Goal: Task Accomplishment & Management: Manage account settings

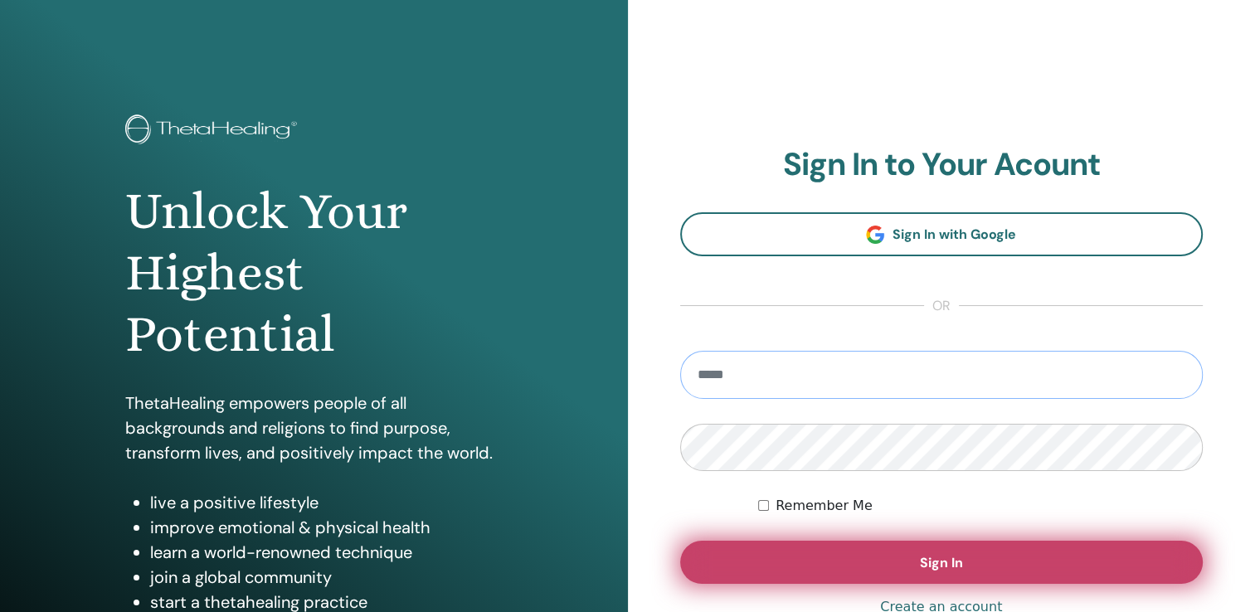
type input "**********"
click at [916, 558] on button "Sign In" at bounding box center [941, 562] width 523 height 43
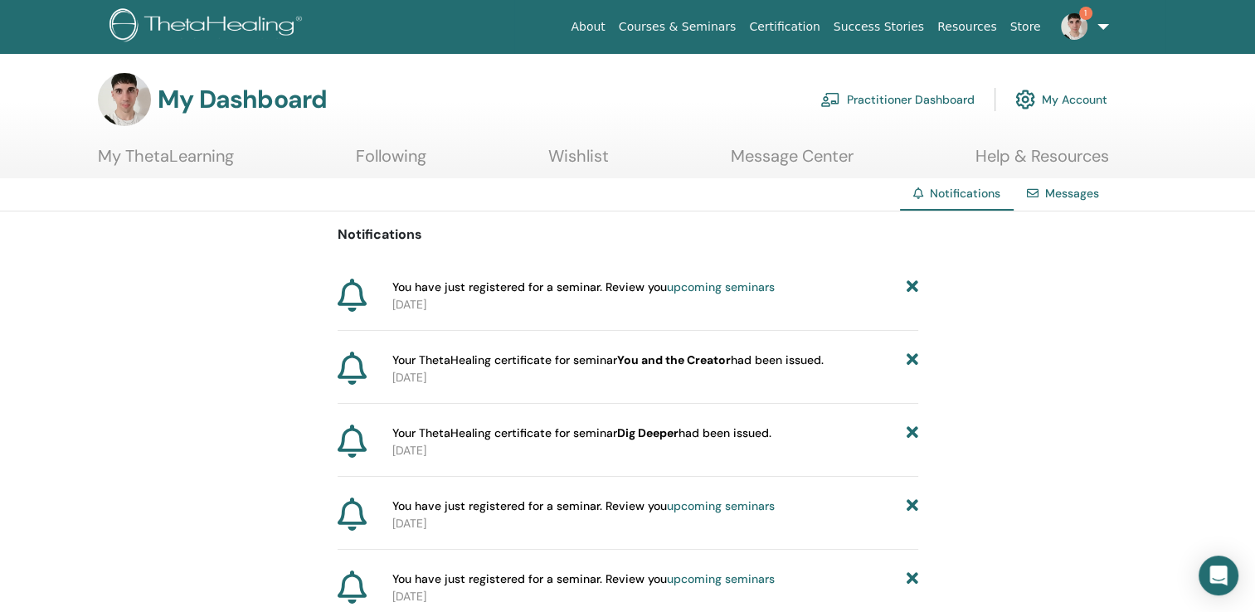
click at [229, 101] on h3 "My Dashboard" at bounding box center [242, 100] width 169 height 30
click at [907, 95] on link "Practitioner Dashboard" at bounding box center [897, 99] width 154 height 36
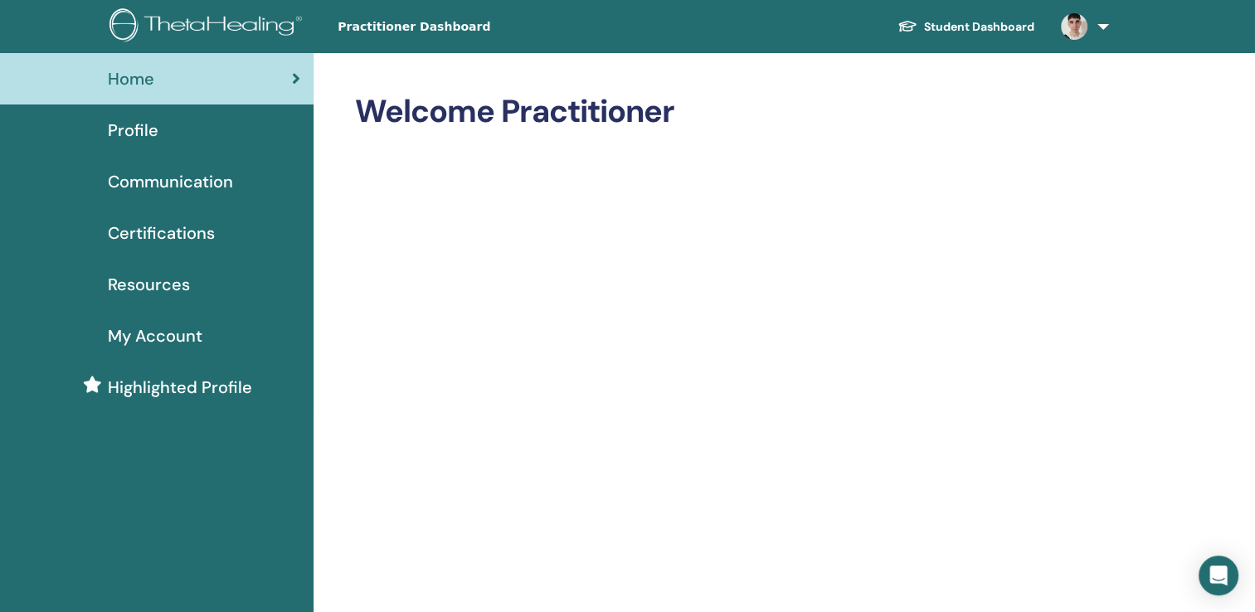
click at [143, 122] on span "Profile" at bounding box center [133, 130] width 51 height 25
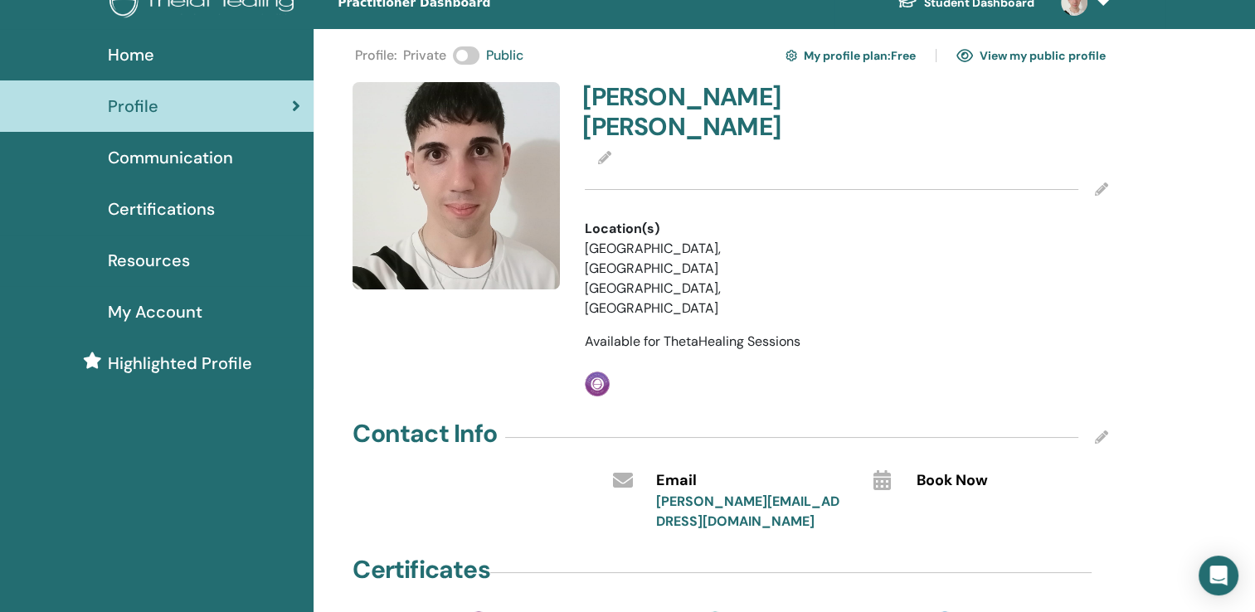
scroll to position [249, 0]
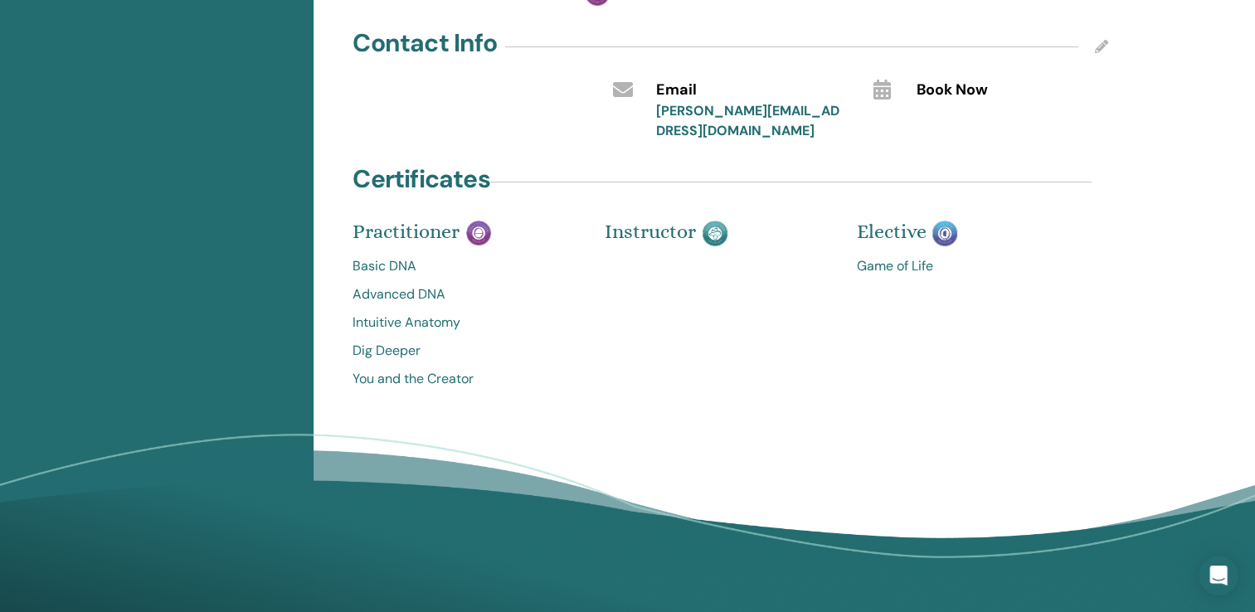
click at [396, 353] on div "Profile : Private Public My profile plan : Free View my public profile [PERSON_…" at bounding box center [783, 118] width 941 height 961
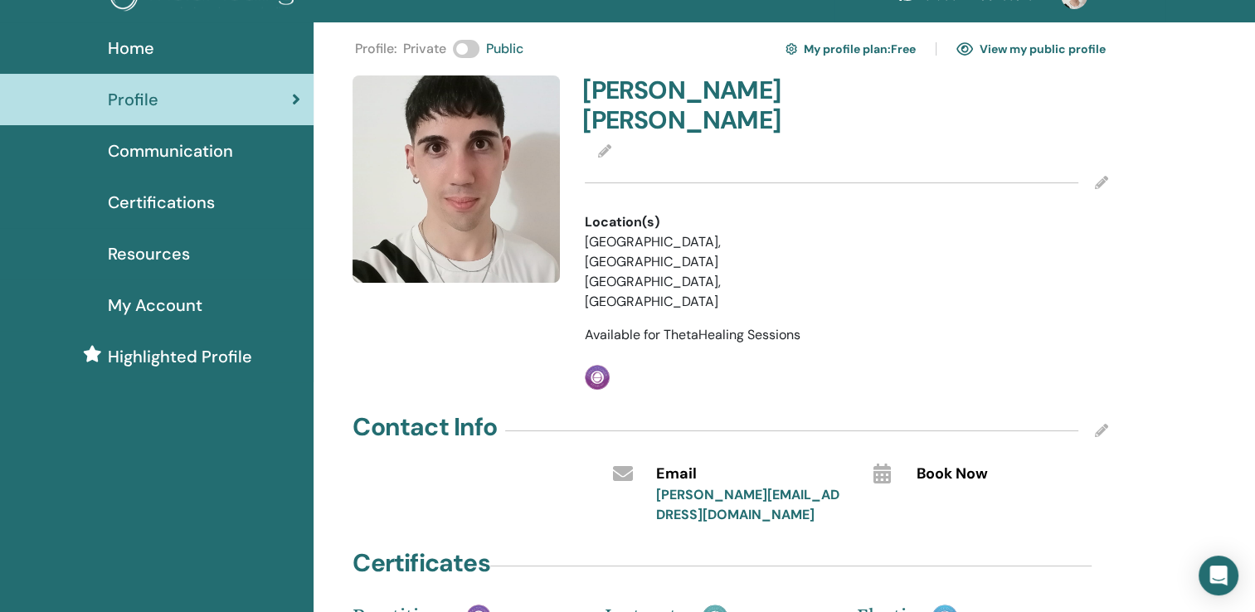
scroll to position [0, 0]
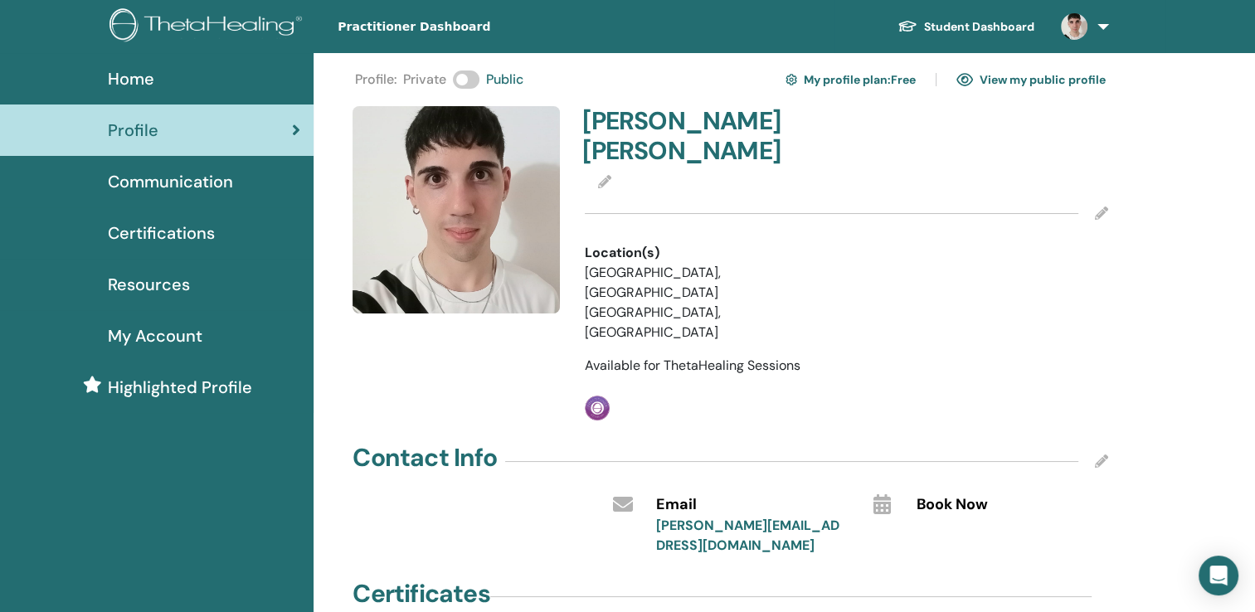
click at [158, 237] on span "Certifications" at bounding box center [161, 233] width 107 height 25
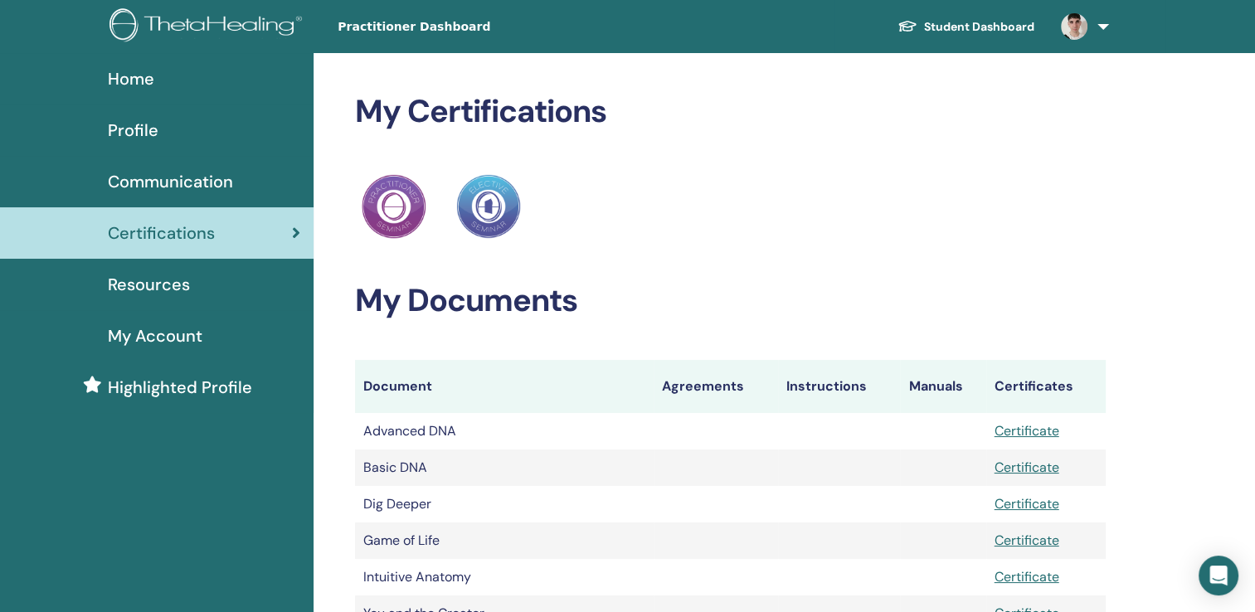
click at [140, 78] on span "Home" at bounding box center [131, 78] width 46 height 25
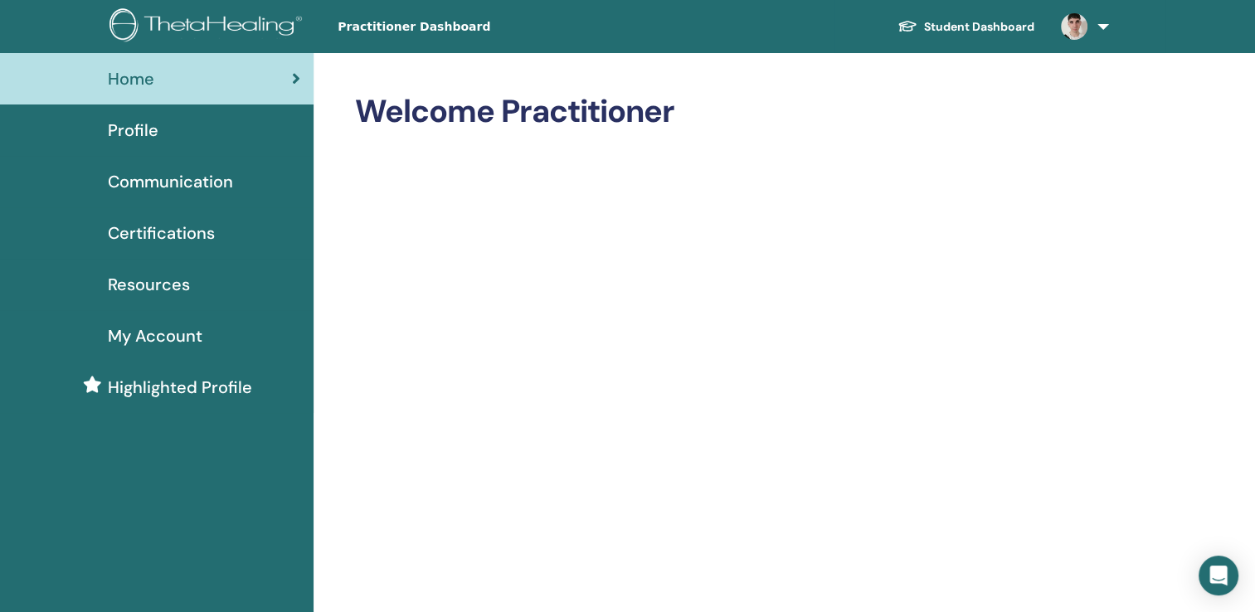
click at [167, 334] on span "My Account" at bounding box center [155, 335] width 95 height 25
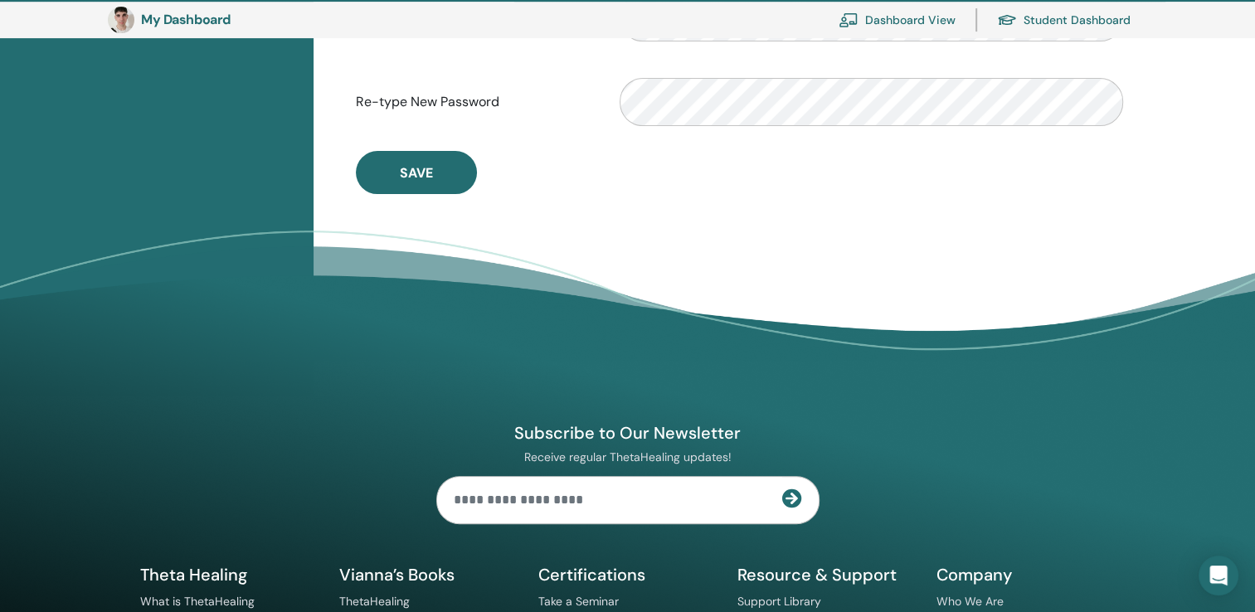
scroll to position [617, 0]
